Goal: Information Seeking & Learning: Learn about a topic

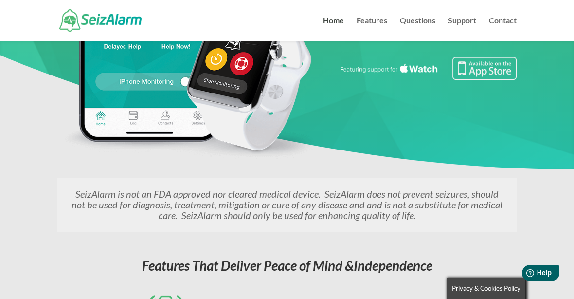
scroll to position [234, 0]
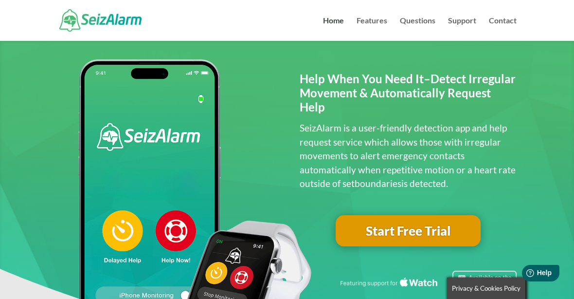
scroll to position [0, 0]
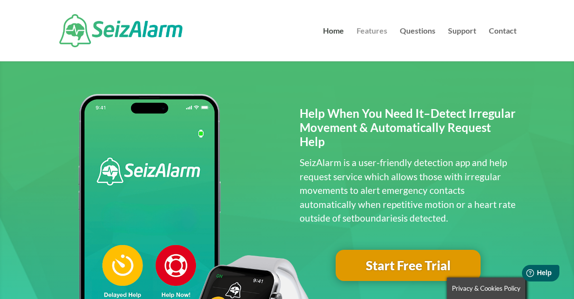
click at [380, 30] on link "Features" at bounding box center [372, 44] width 31 height 34
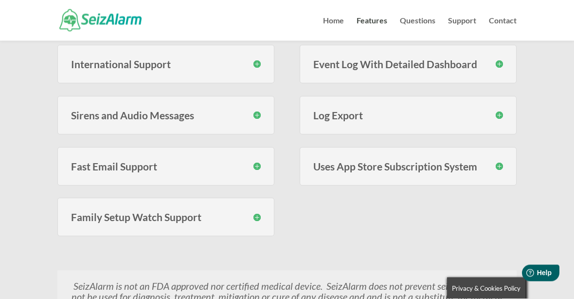
scroll to position [451, 0]
click at [257, 213] on h3 "Family Setup Watch Support" at bounding box center [166, 216] width 190 height 10
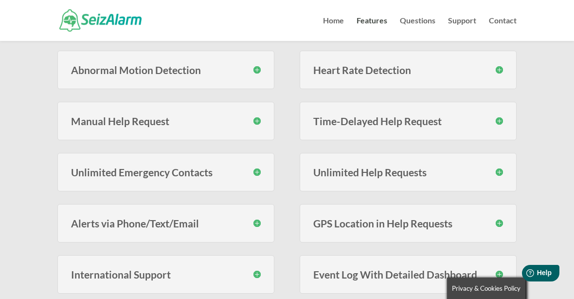
scroll to position [228, 0]
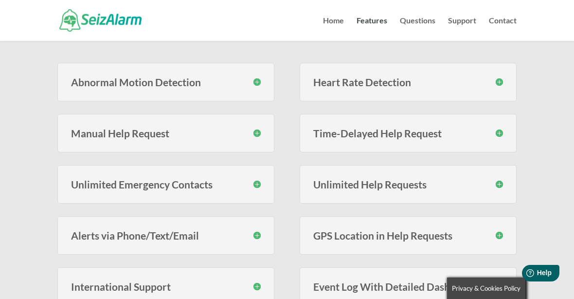
click at [233, 233] on h3 "Alerts via Phone/Text/Email" at bounding box center [166, 235] width 190 height 10
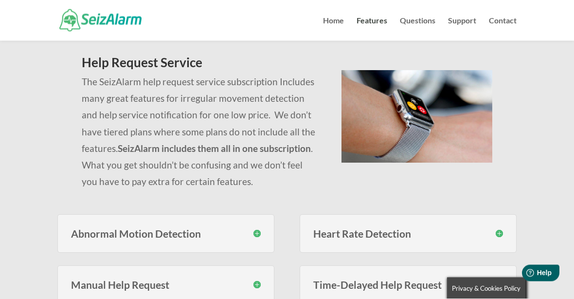
click at [223, 229] on h3 "Abnormal Motion Detection" at bounding box center [166, 234] width 190 height 10
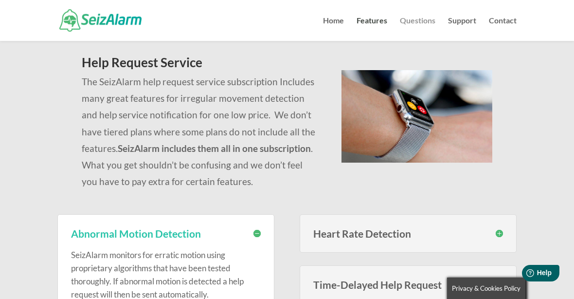
click at [432, 23] on link "Questions" at bounding box center [418, 29] width 36 height 24
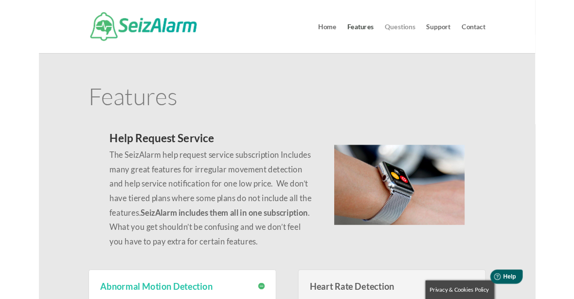
scroll to position [77, 0]
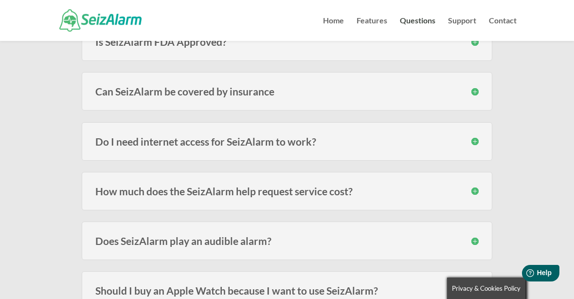
scroll to position [1123, 0]
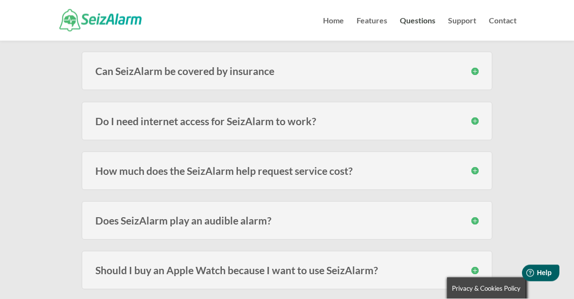
click at [468, 261] on div "Should I buy an Apple Watch because I want to use SeizAlarm? The idea for SeizA…" at bounding box center [287, 270] width 411 height 38
click at [470, 263] on div "Should I buy an Apple Watch because I want to use SeizAlarm? The idea for SeizA…" at bounding box center [287, 270] width 411 height 38
click at [477, 259] on div "Should I buy an Apple Watch because I want to use SeizAlarm? The idea for SeizA…" at bounding box center [287, 270] width 411 height 38
click at [476, 260] on div "Should I buy an Apple Watch because I want to use SeizAlarm? The idea for SeizA…" at bounding box center [287, 270] width 411 height 38
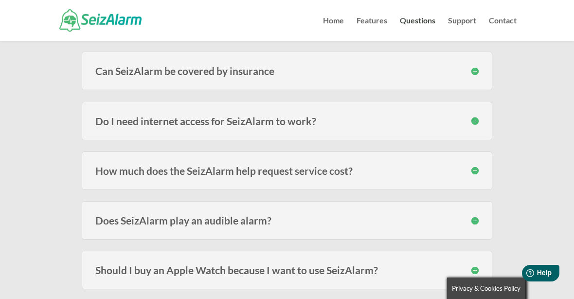
click at [474, 262] on div "Should I buy an Apple Watch because I want to use SeizAlarm? The idea for SeizA…" at bounding box center [287, 270] width 411 height 38
click at [408, 265] on h3 "Should I buy an Apple Watch because I want to use SeizAlarm?" at bounding box center [286, 270] width 383 height 10
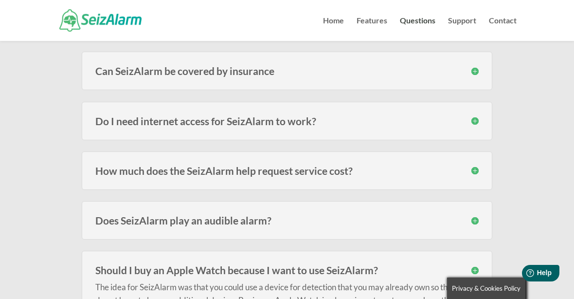
click at [390, 275] on div "The idea for SeizAlarm was that you could use a device for detection that you m…" at bounding box center [286, 292] width 383 height 34
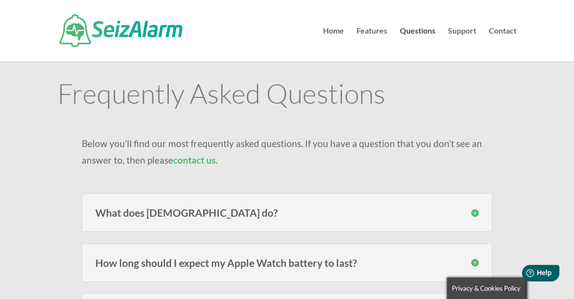
scroll to position [0, 0]
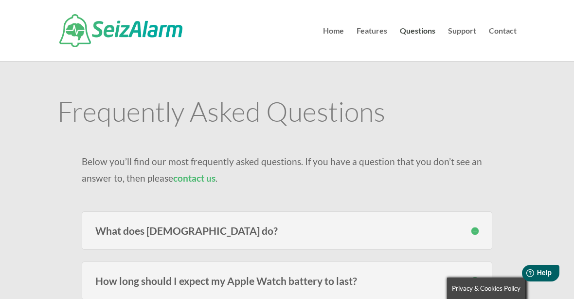
click at [455, 216] on div "What does SeizAlarm do? SeizAlarm detects irregular/abnormal movement and can a…" at bounding box center [287, 230] width 411 height 38
click at [462, 220] on div "What does SeizAlarm do? SeizAlarm detects irregular/abnormal movement and can a…" at bounding box center [287, 230] width 411 height 38
click at [442, 231] on h3 "What does SeizAlarm do?" at bounding box center [286, 230] width 383 height 10
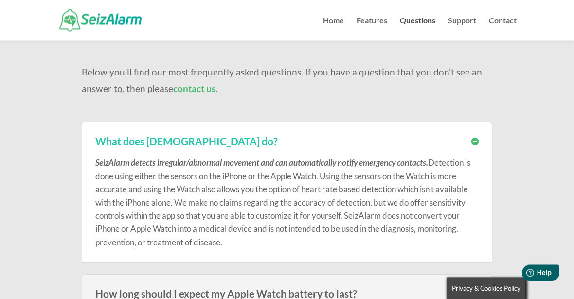
scroll to position [69, 0]
click at [449, 288] on h3 "How long should I expect my Apple Watch battery to last?" at bounding box center [286, 293] width 383 height 10
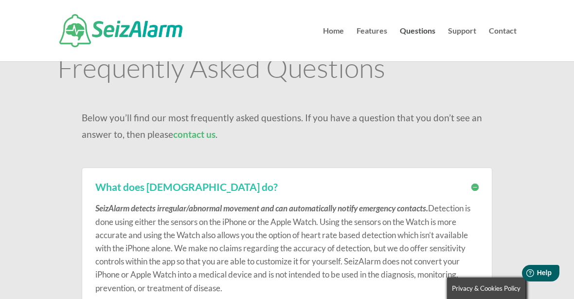
scroll to position [0, 0]
